Goal: Task Accomplishment & Management: Manage account settings

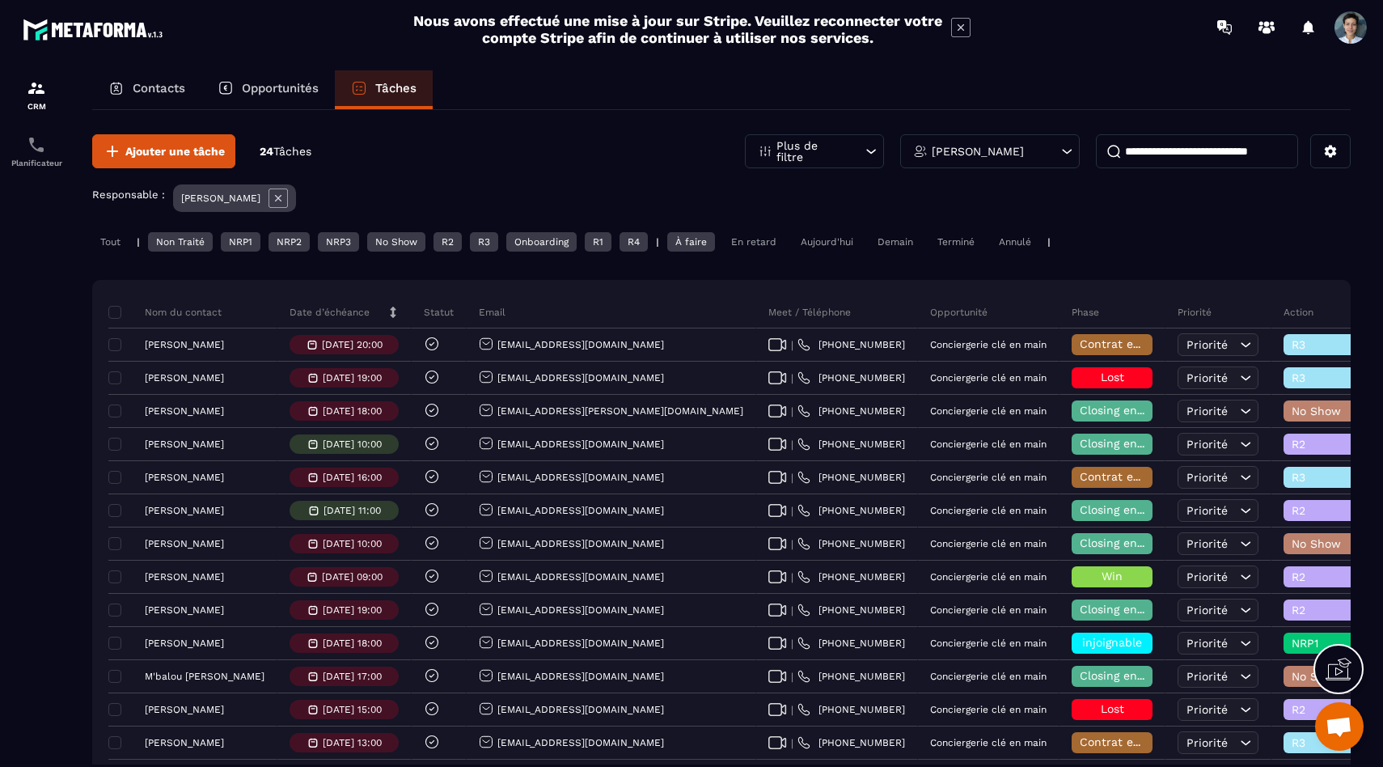
click at [106, 251] on div "Tout" at bounding box center [110, 241] width 36 height 19
click at [784, 243] on div "Tout | Non Traité NRP1 NRP2 NRP3 No Show R2 R3 Onboarding R1 R4 | À faire En re…" at bounding box center [721, 243] width 1258 height 23
click at [766, 240] on div "En retard" at bounding box center [753, 241] width 61 height 19
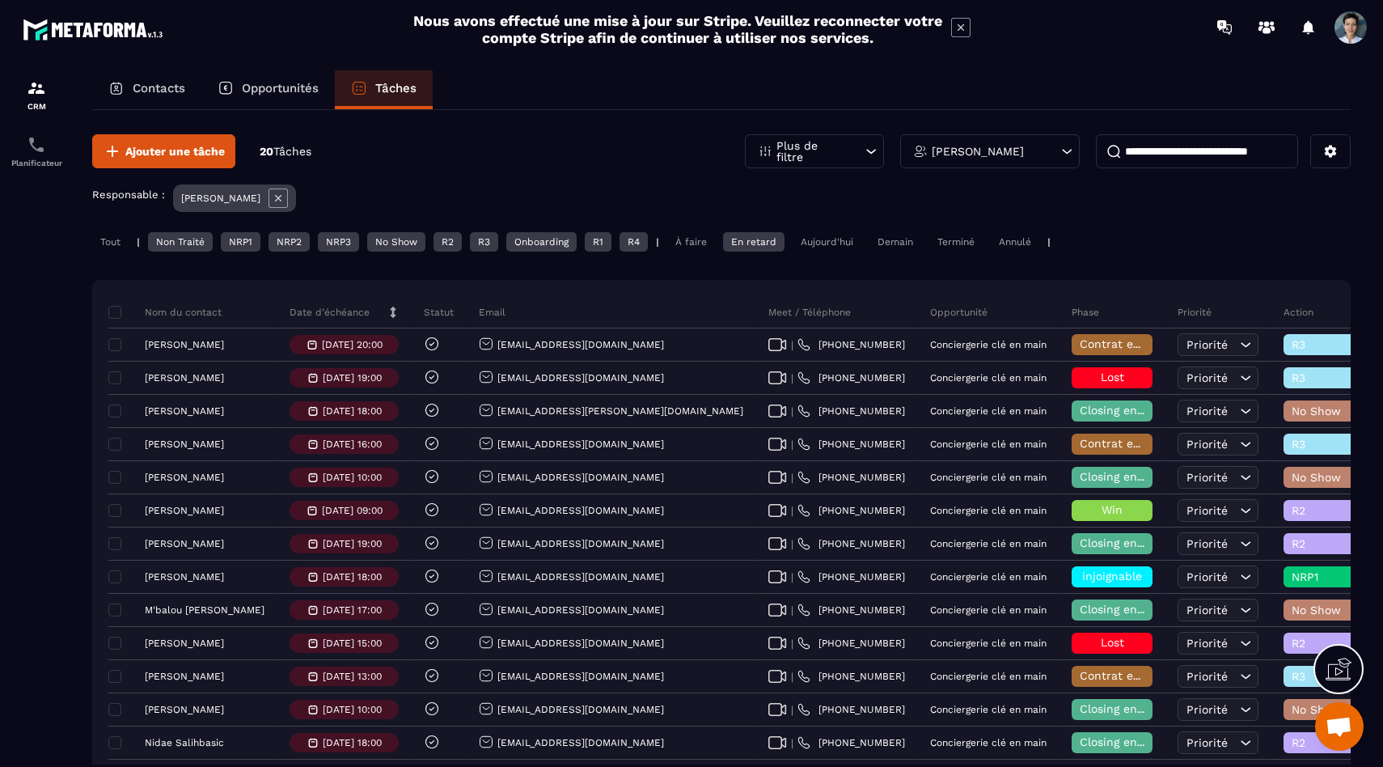
click at [645, 246] on div "R4" at bounding box center [633, 241] width 28 height 19
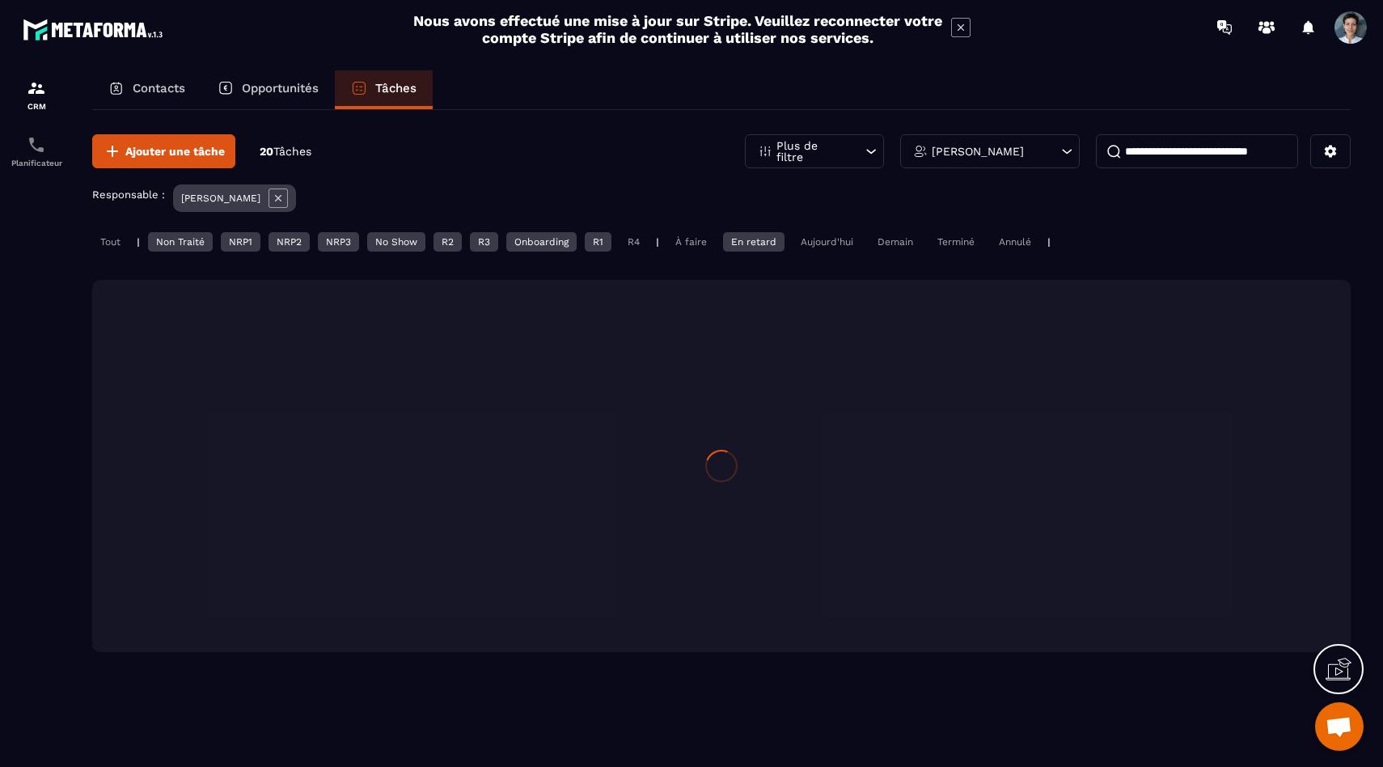
click at [607, 239] on div "R1" at bounding box center [598, 241] width 27 height 19
click at [536, 238] on div "Onboarding" at bounding box center [541, 241] width 70 height 19
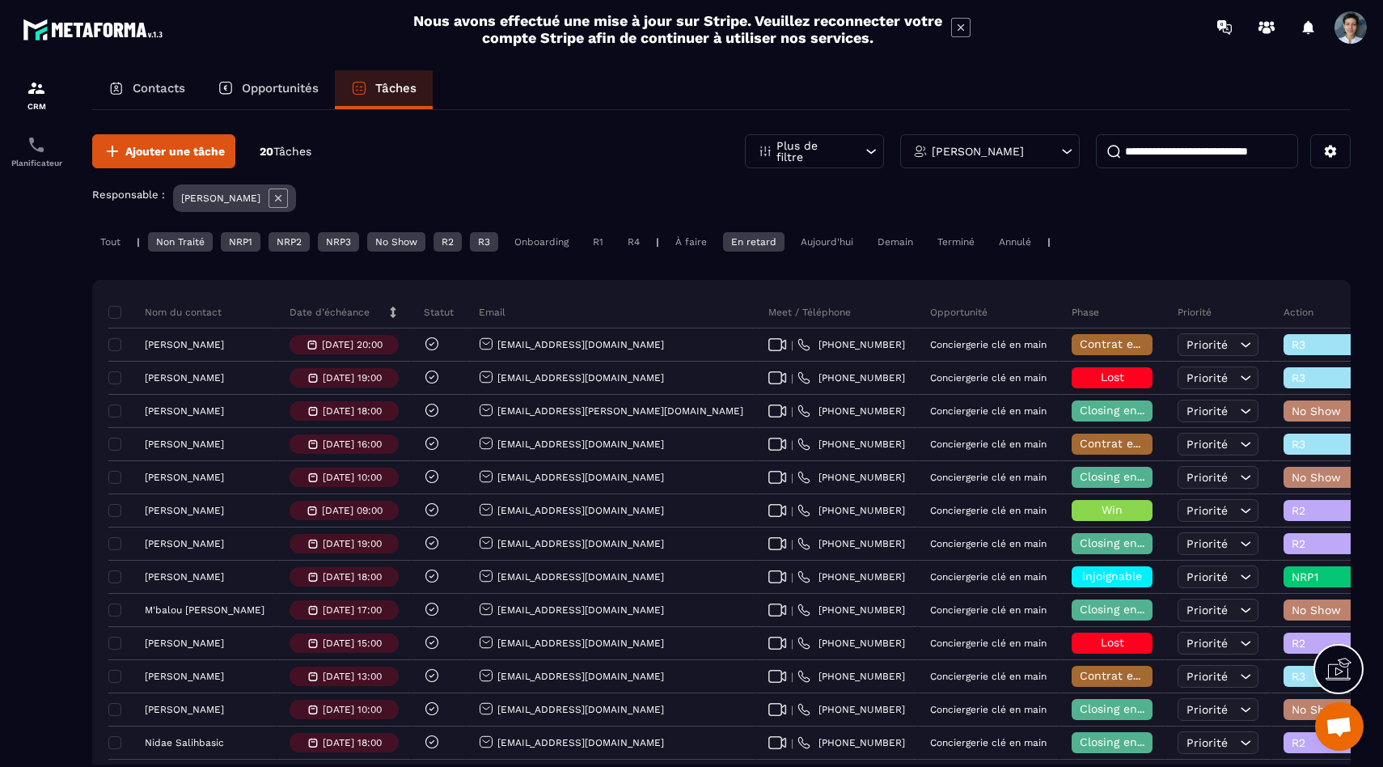
click at [488, 242] on div "R3" at bounding box center [484, 241] width 28 height 19
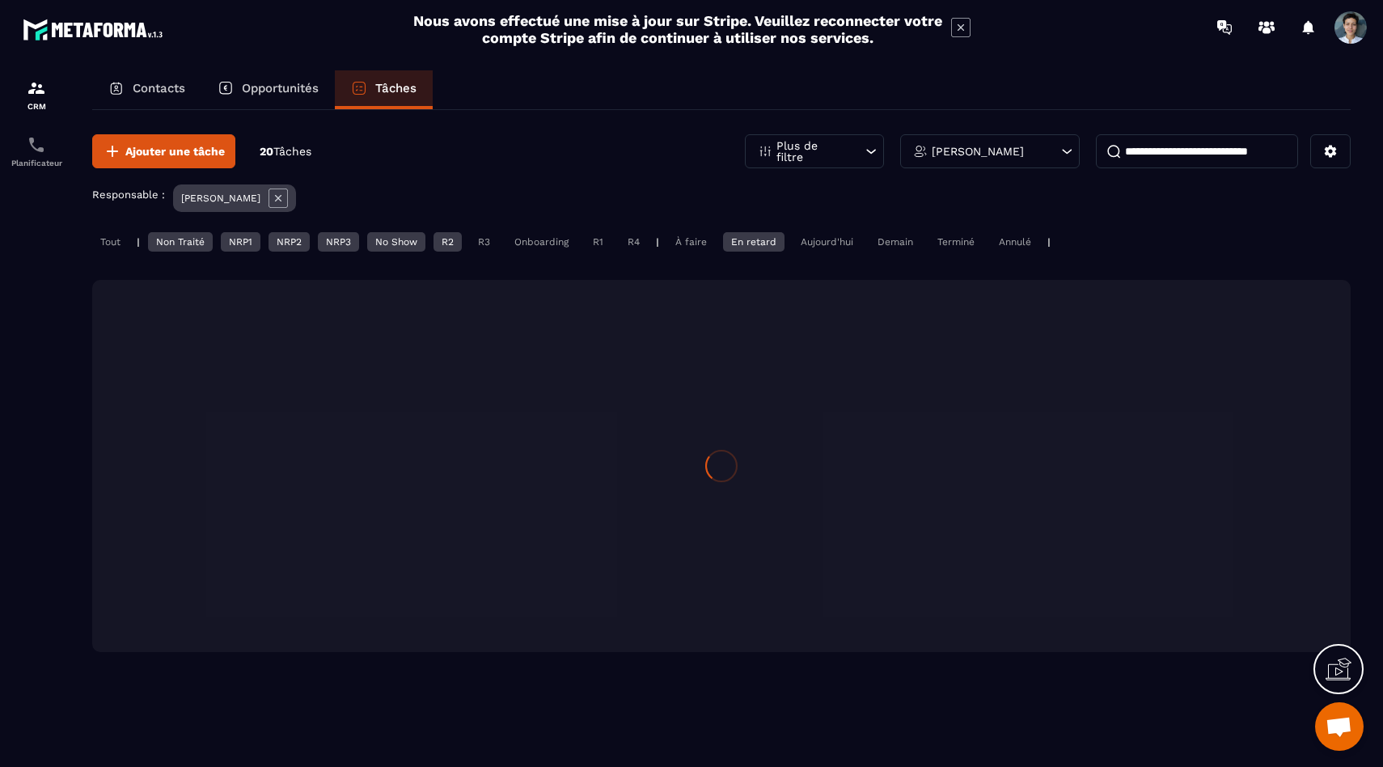
click at [448, 242] on div "R2" at bounding box center [447, 241] width 28 height 19
click at [415, 242] on div "No Show" at bounding box center [396, 241] width 58 height 19
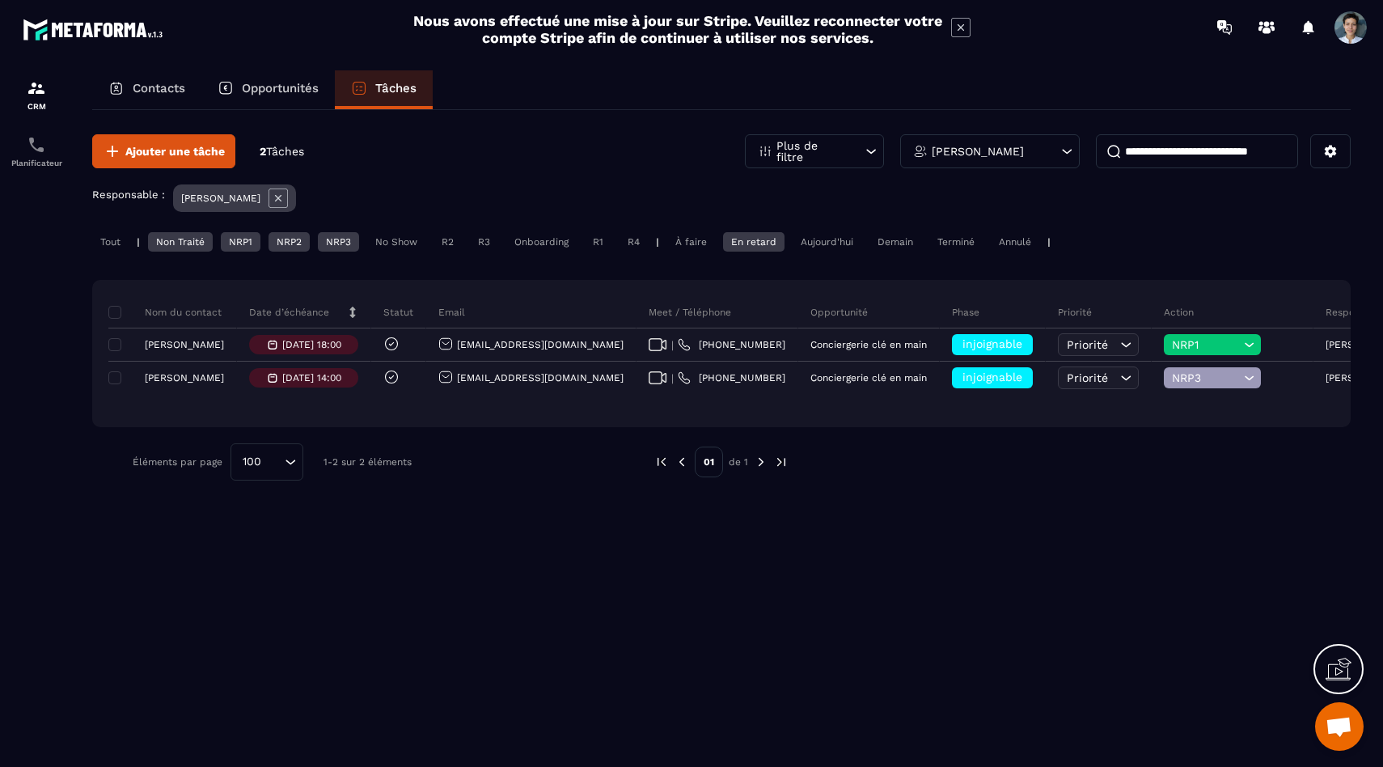
click at [335, 245] on div "NRP3" at bounding box center [338, 241] width 41 height 19
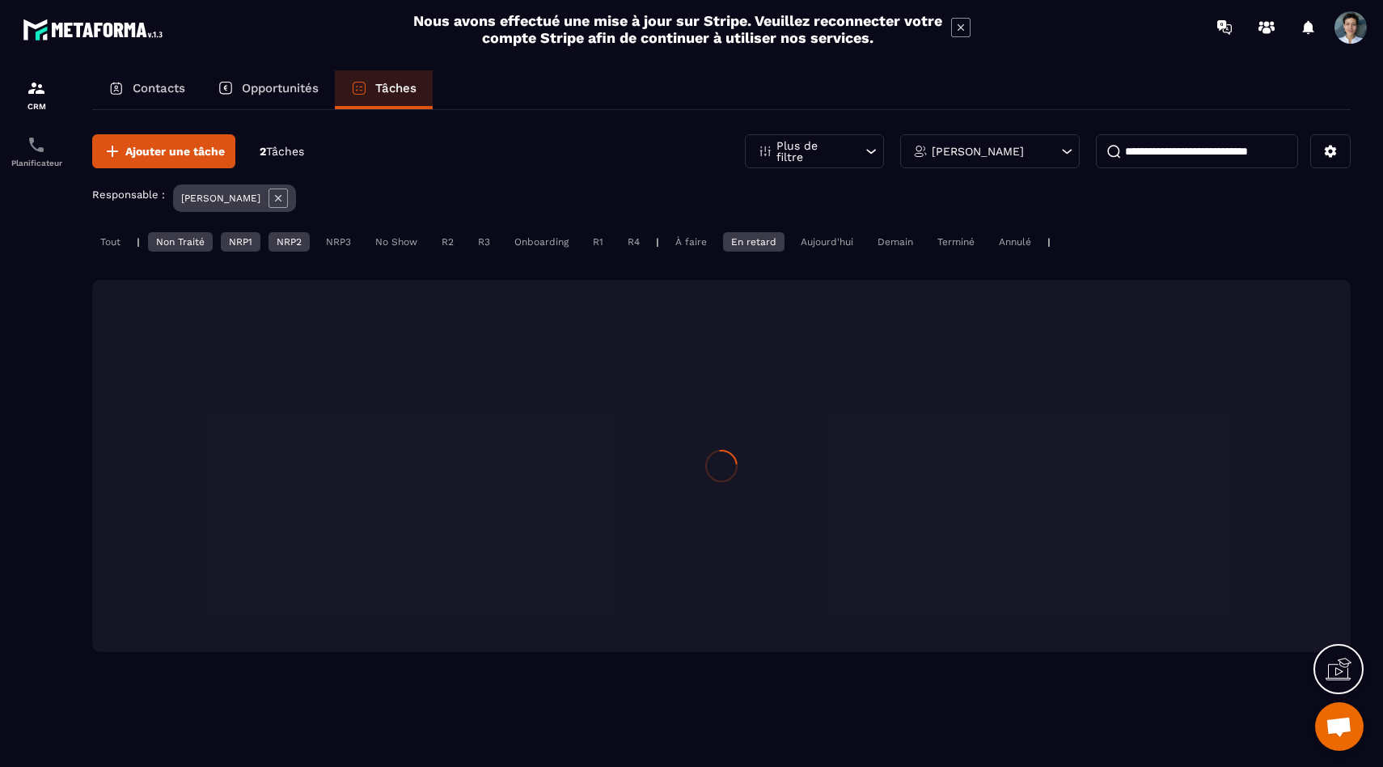
click at [285, 239] on div "NRP2" at bounding box center [289, 241] width 41 height 19
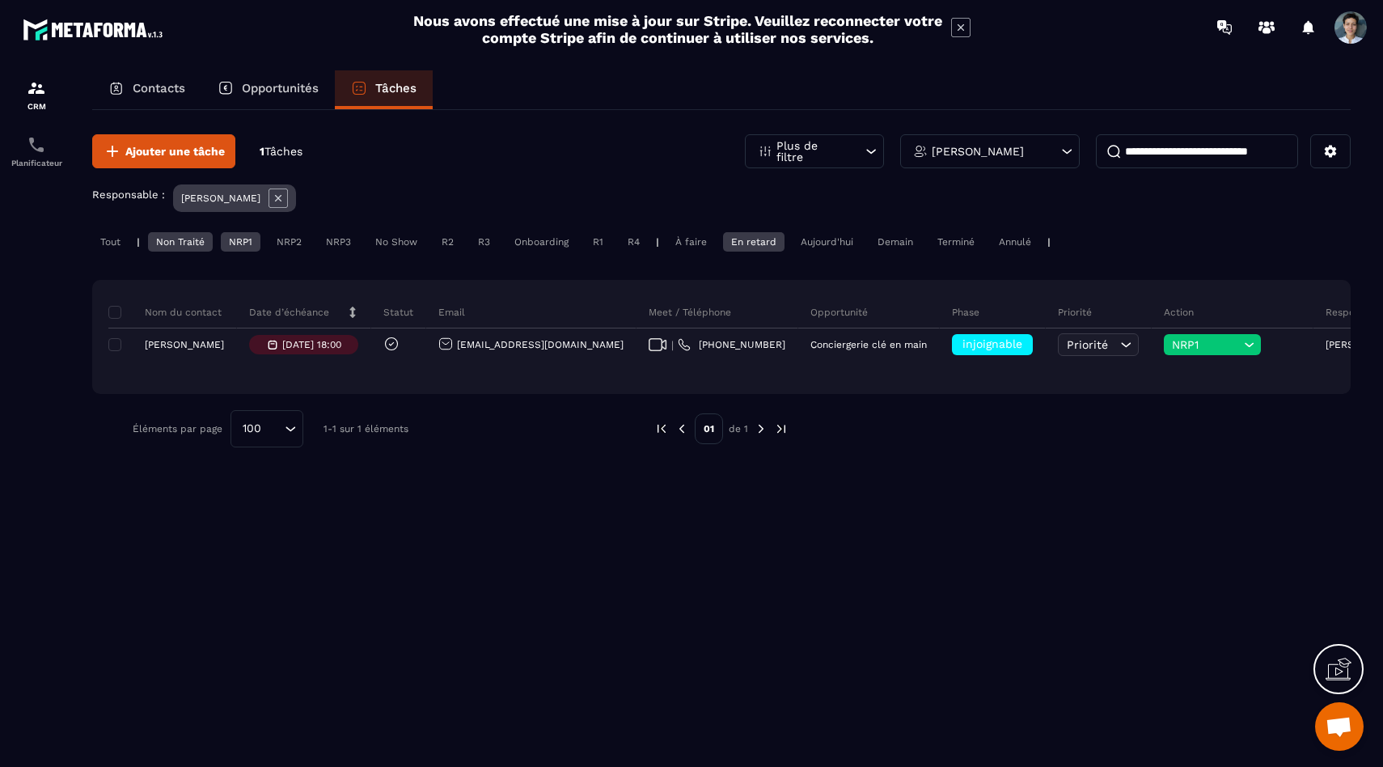
click at [233, 239] on div "NRP1" at bounding box center [241, 241] width 40 height 19
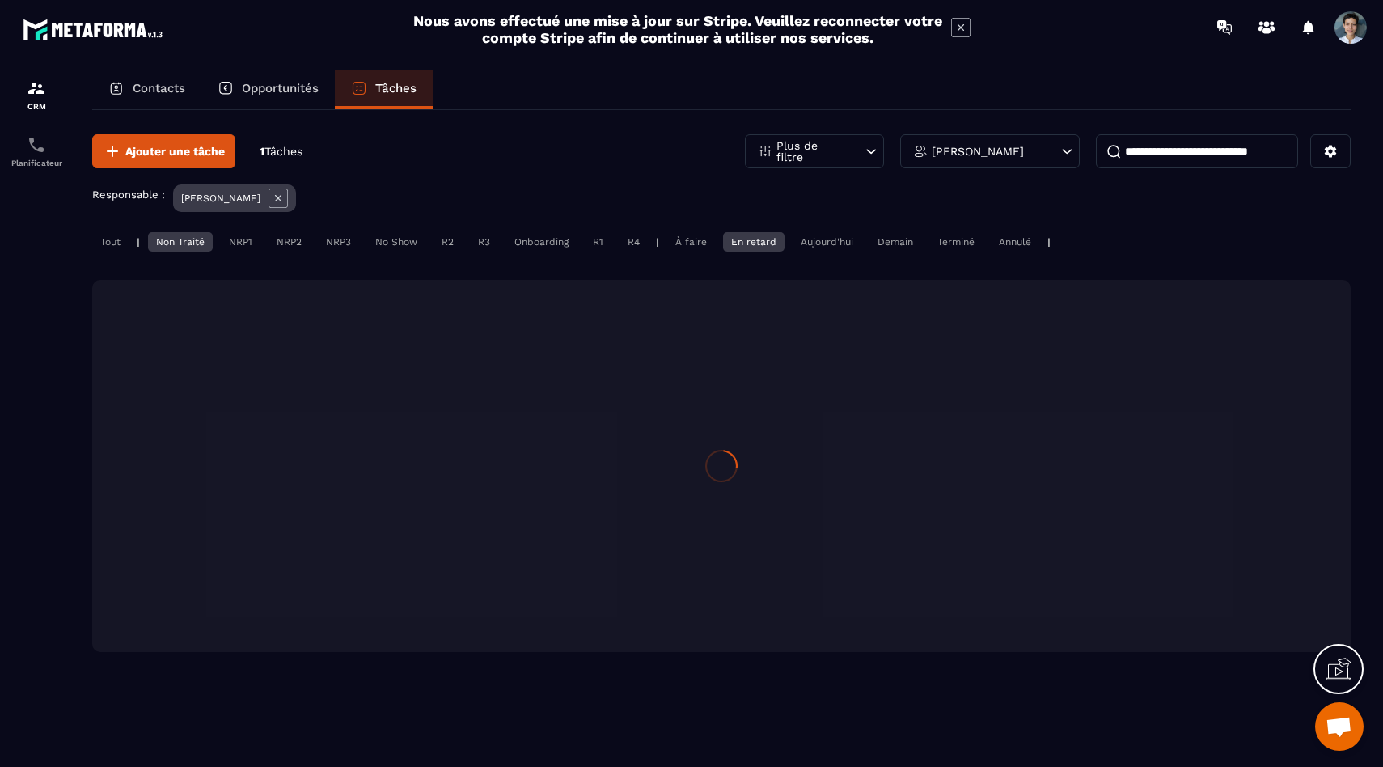
click at [188, 234] on div "Non Traité" at bounding box center [180, 241] width 65 height 19
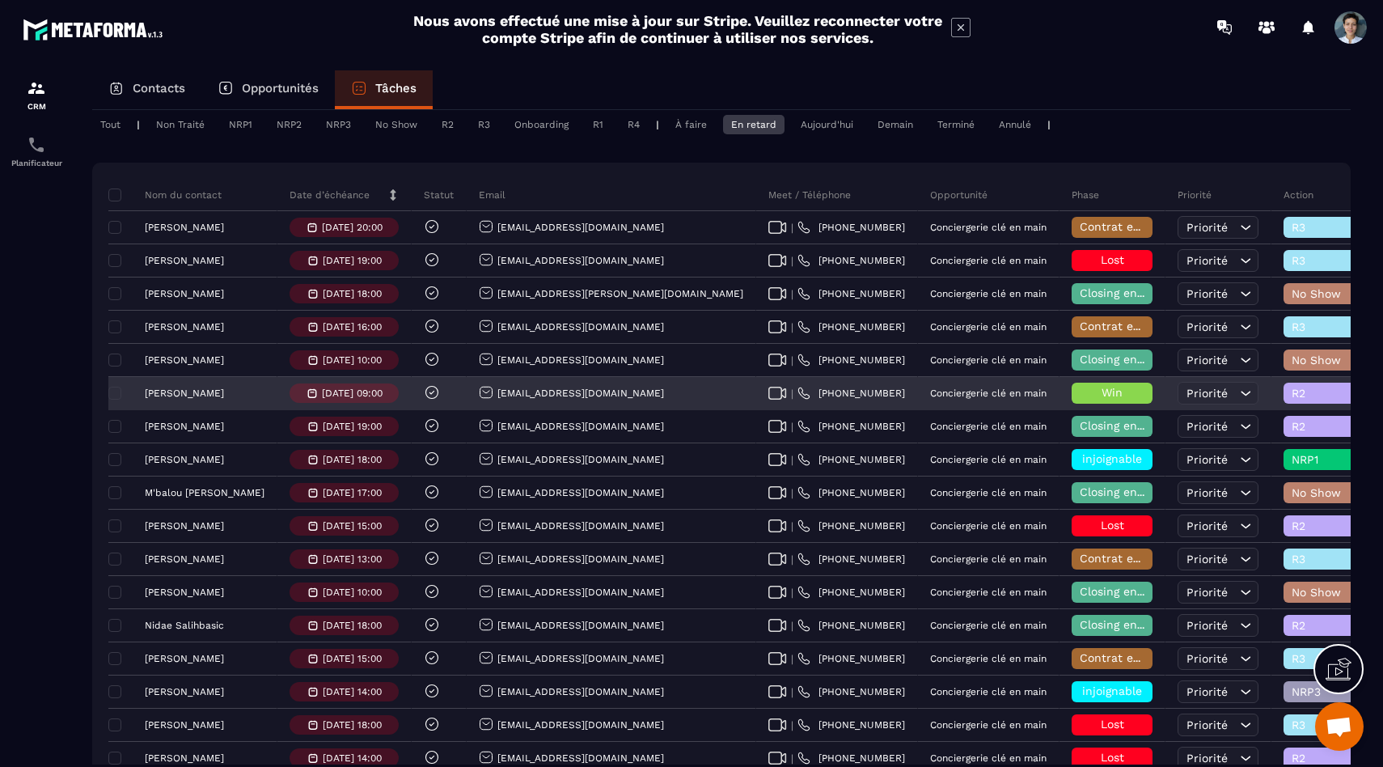
scroll to position [115, 0]
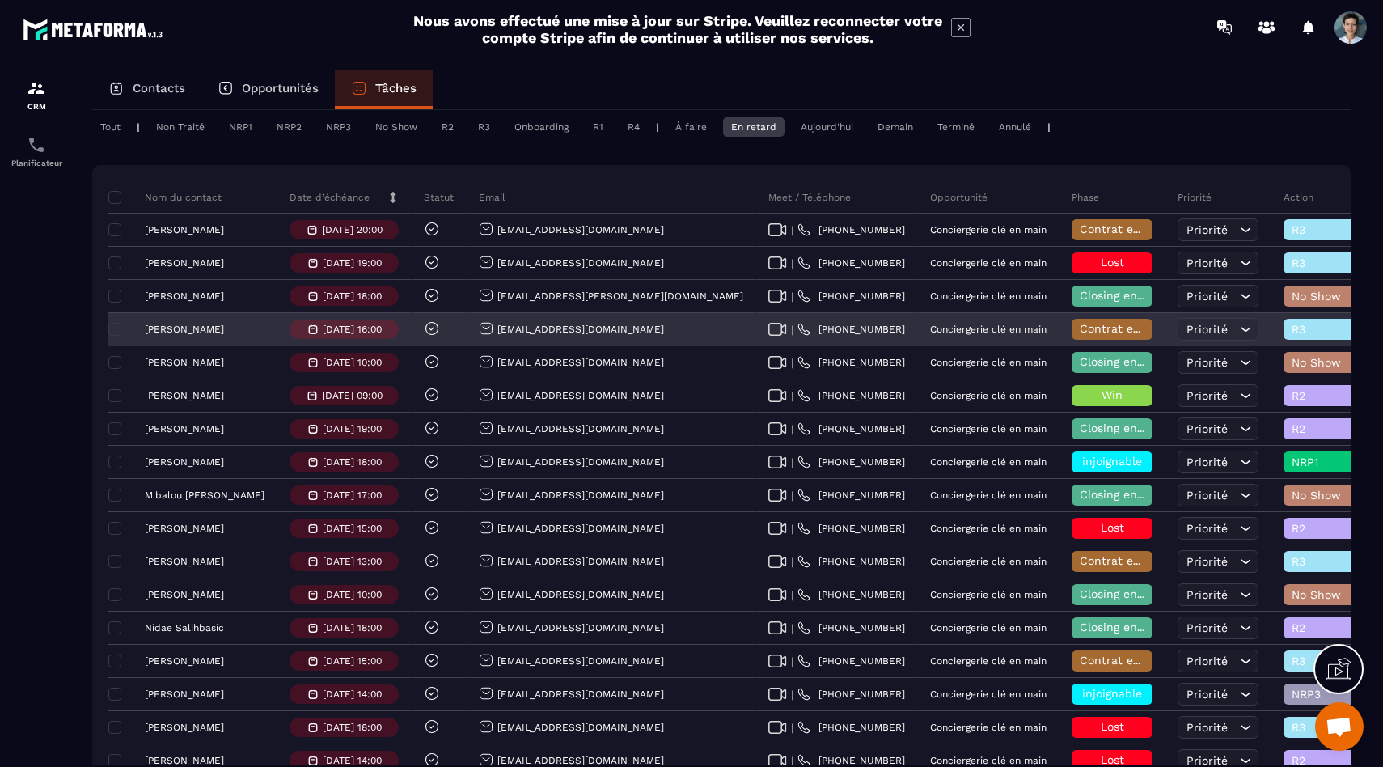
click at [198, 328] on p "[PERSON_NAME]" at bounding box center [184, 328] width 79 height 11
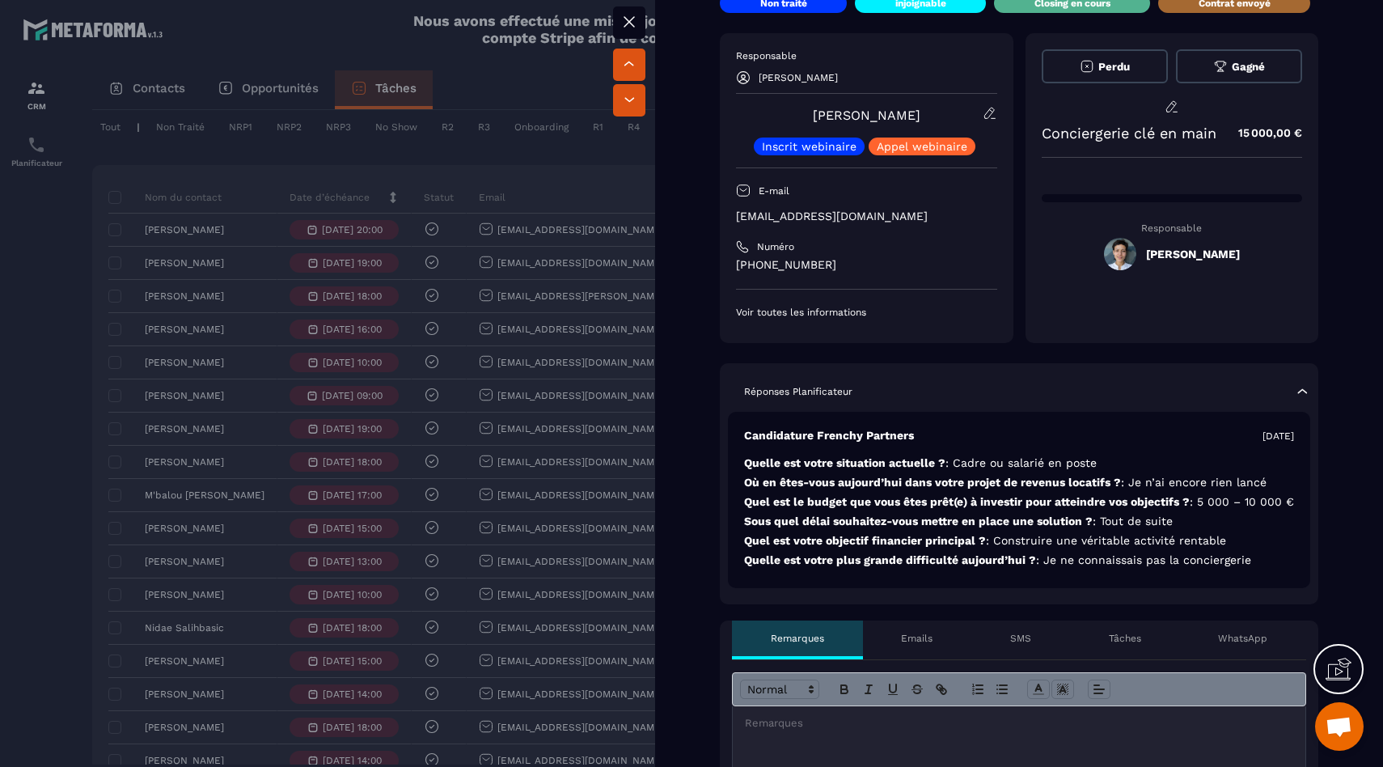
scroll to position [11, 0]
